Goal: Find specific page/section: Find specific page/section

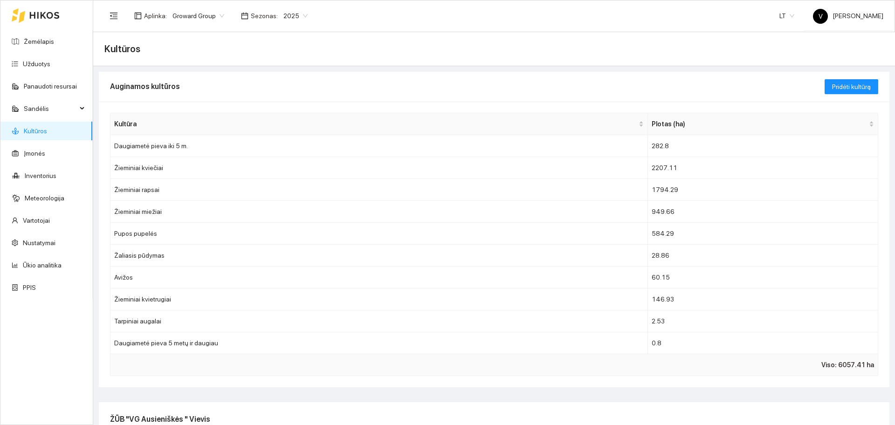
scroll to position [699, 0]
click at [43, 40] on link "Žemėlapis" at bounding box center [39, 41] width 30 height 7
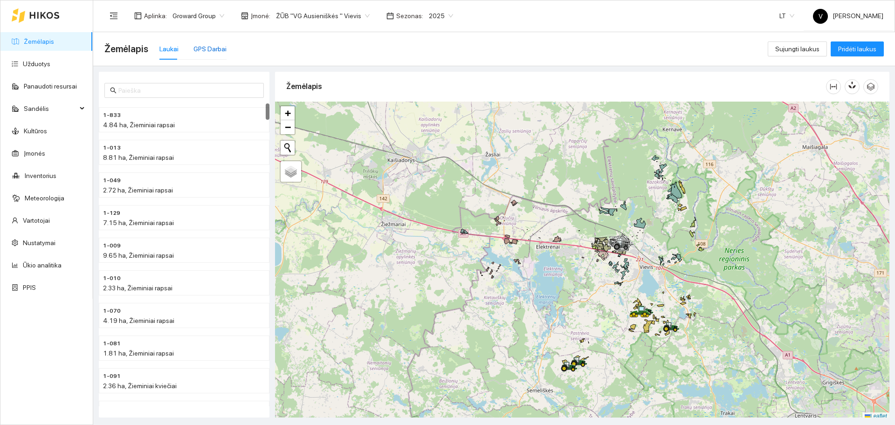
click at [206, 52] on div "GPS Darbai" at bounding box center [209, 49] width 33 height 10
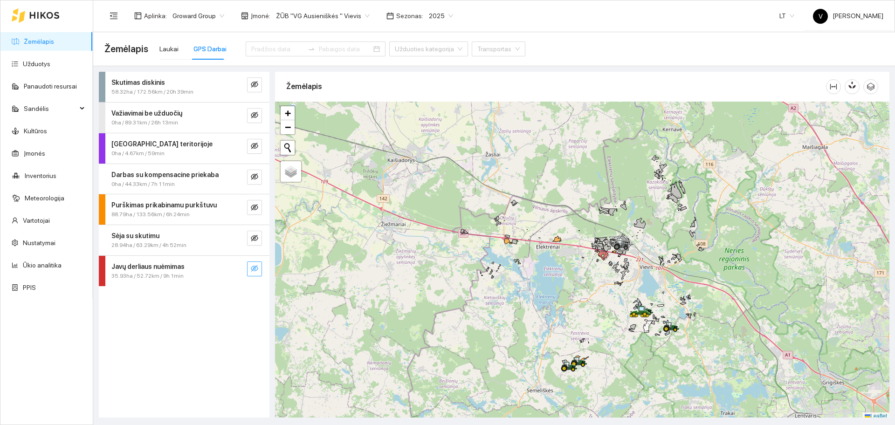
click at [258, 269] on button "button" at bounding box center [254, 268] width 15 height 15
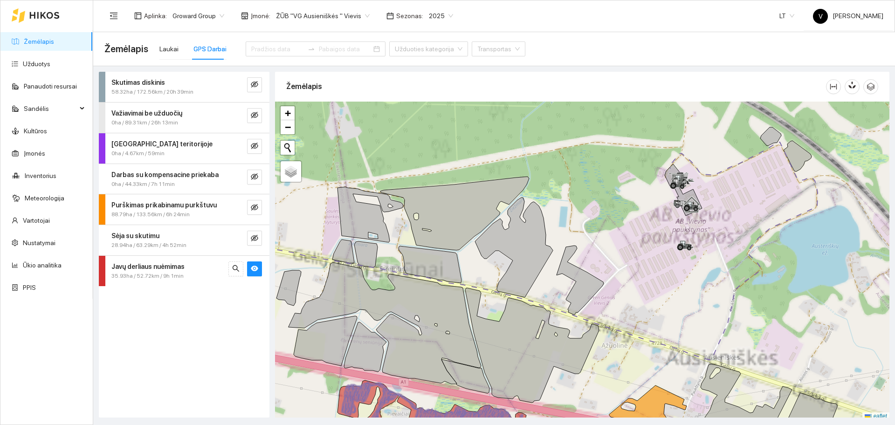
scroll to position [3, 0]
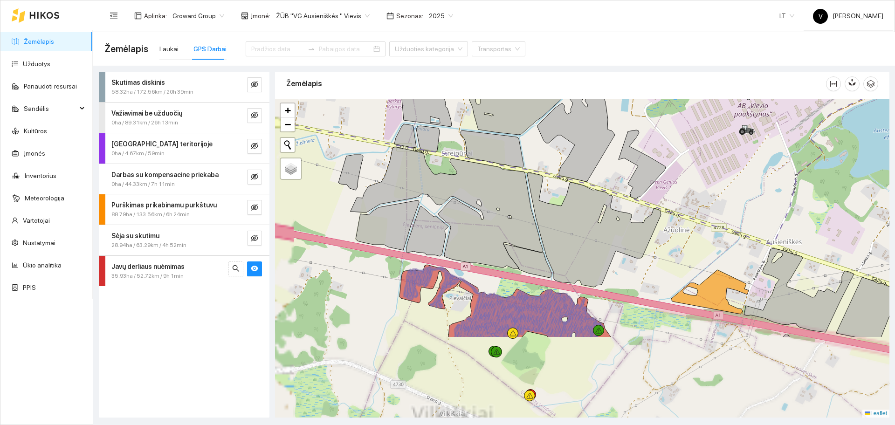
drag, startPoint x: 595, startPoint y: 305, endPoint x: 687, endPoint y: 151, distance: 180.1
click at [686, 152] on div at bounding box center [582, 258] width 614 height 319
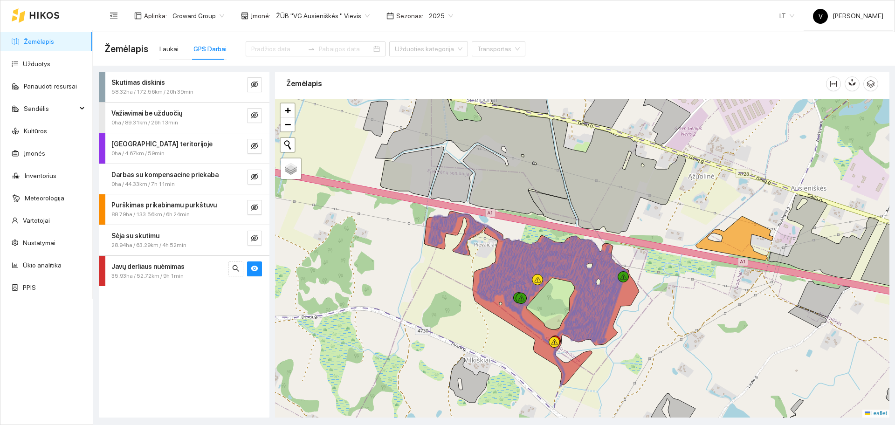
drag, startPoint x: 688, startPoint y: 350, endPoint x: 683, endPoint y: 340, distance: 11.0
click at [683, 340] on div at bounding box center [582, 258] width 614 height 319
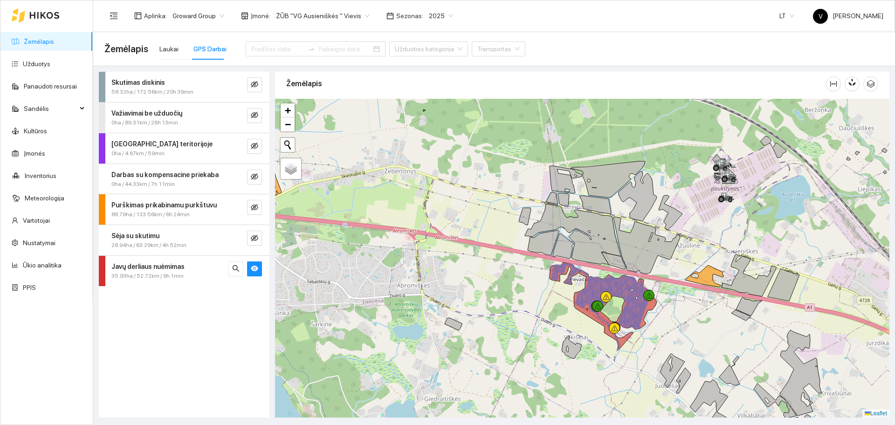
drag, startPoint x: 747, startPoint y: 227, endPoint x: 710, endPoint y: 231, distance: 36.6
click at [716, 239] on div at bounding box center [582, 258] width 614 height 319
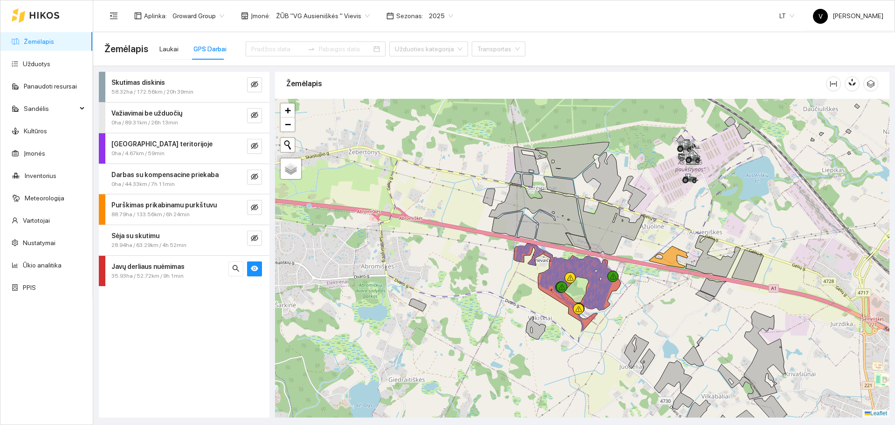
drag, startPoint x: 670, startPoint y: 287, endPoint x: 649, endPoint y: 239, distance: 52.8
click at [649, 246] on icon at bounding box center [668, 257] width 39 height 22
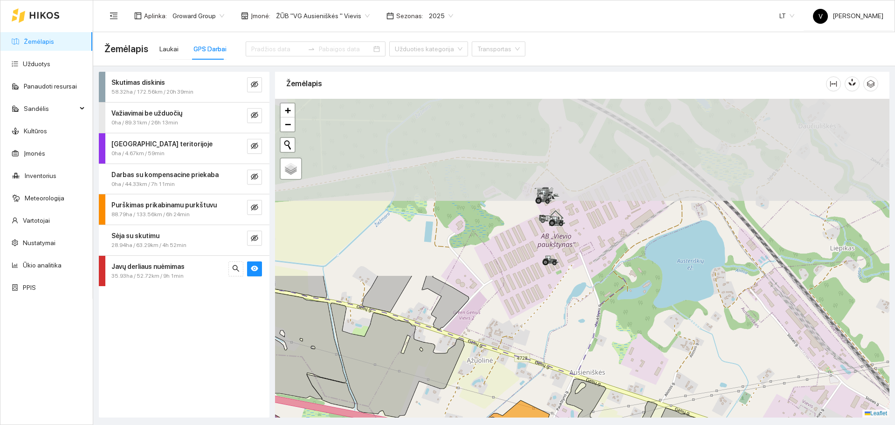
drag, startPoint x: 575, startPoint y: 222, endPoint x: 579, endPoint y: 343, distance: 121.7
click at [579, 343] on div at bounding box center [582, 258] width 614 height 319
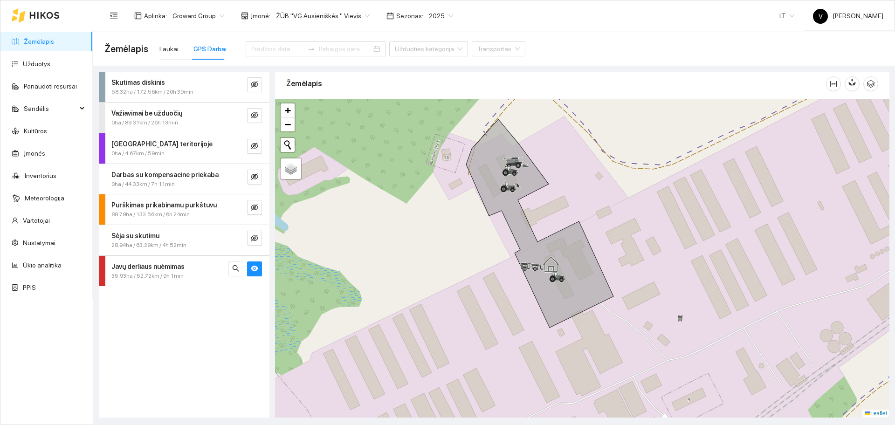
drag, startPoint x: 540, startPoint y: 191, endPoint x: 558, endPoint y: 212, distance: 28.4
click at [558, 212] on div at bounding box center [582, 258] width 614 height 319
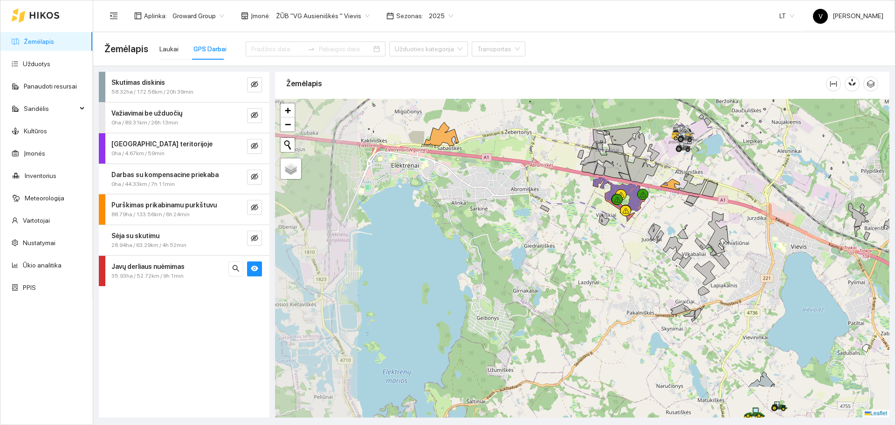
drag, startPoint x: 518, startPoint y: 253, endPoint x: 658, endPoint y: 194, distance: 151.2
click at [658, 194] on div at bounding box center [582, 258] width 614 height 319
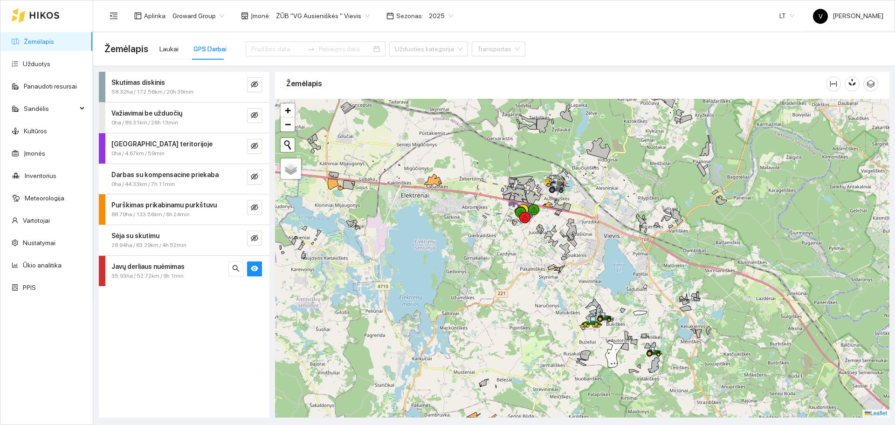
click at [337, 17] on span "ŽŪB "VG Ausieniškės " Vievis" at bounding box center [323, 16] width 94 height 14
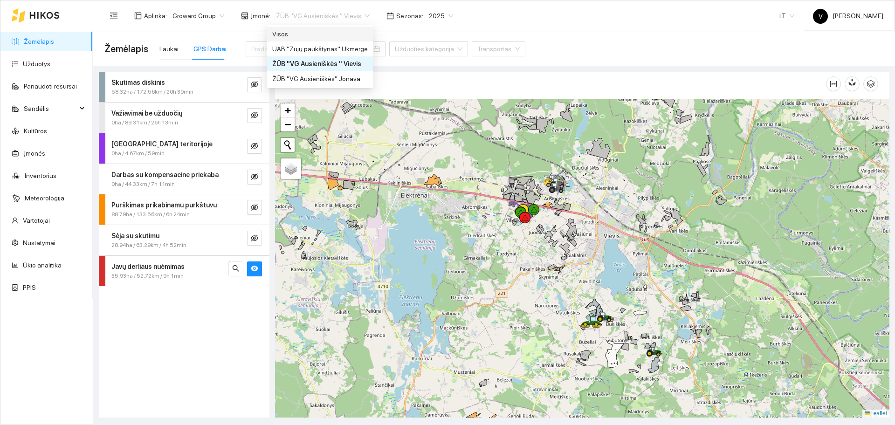
click at [342, 33] on div "Visos" at bounding box center [320, 34] width 96 height 10
